Goal: Find specific page/section: Find specific page/section

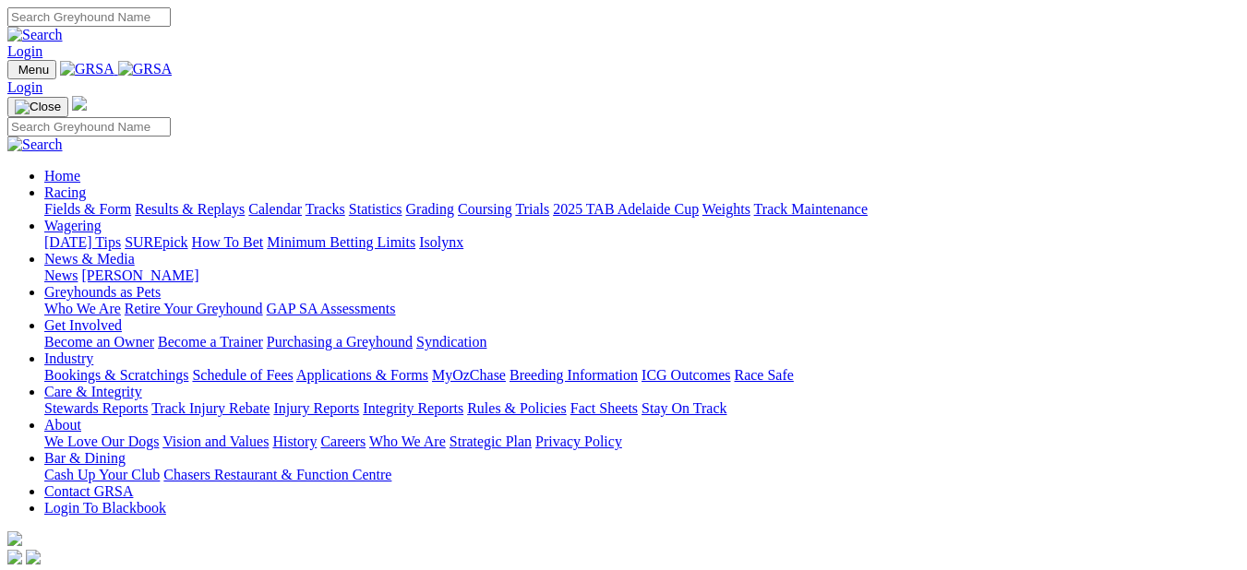
click at [84, 201] on link "Fields & Form" at bounding box center [87, 209] width 87 height 16
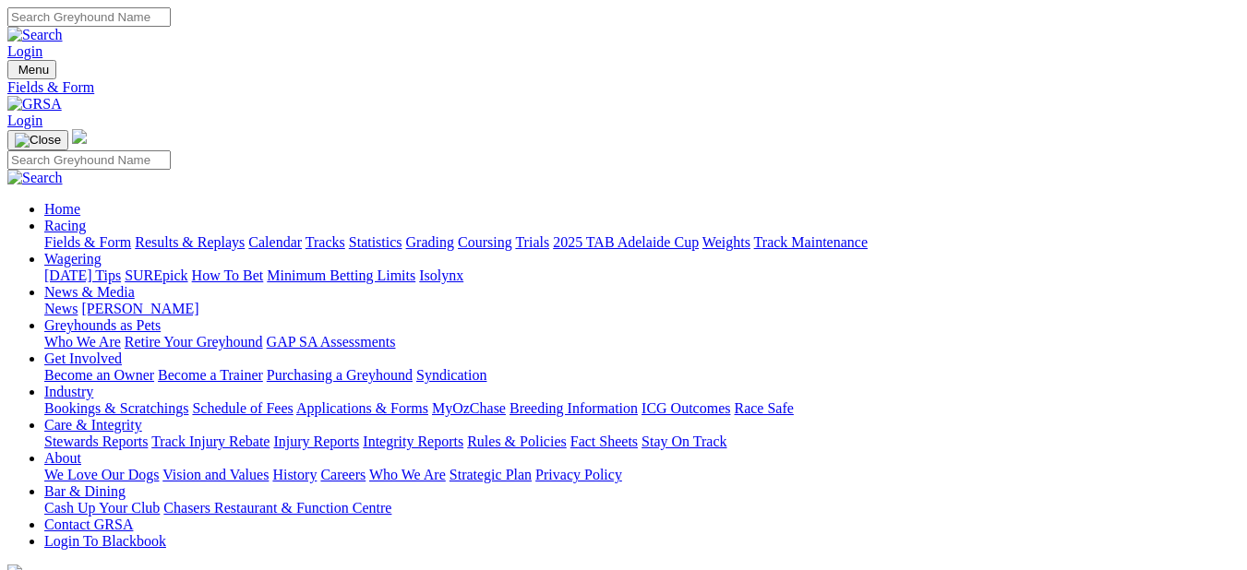
click at [88, 234] on link "Fields & Form" at bounding box center [87, 242] width 87 height 16
